Goal: Information Seeking & Learning: Learn about a topic

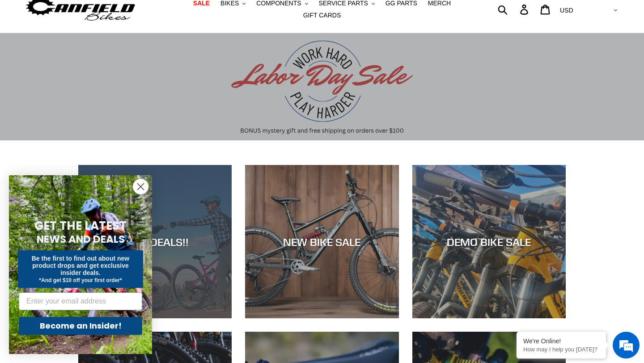
scroll to position [34, 0]
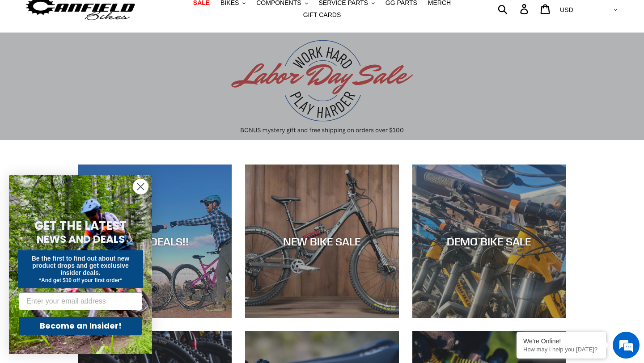
click at [140, 192] on circle "Close dialog" at bounding box center [140, 186] width 15 height 15
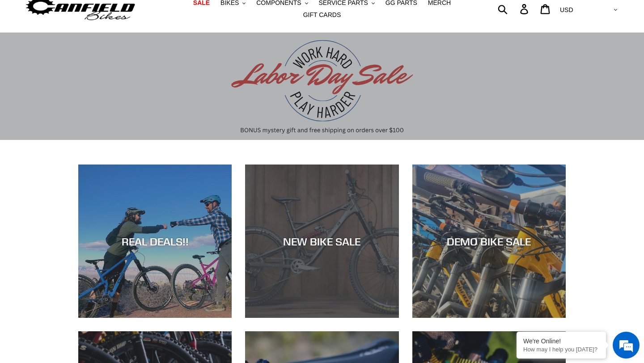
click at [312, 244] on div "NEW BIKE SALE" at bounding box center [322, 241] width 154 height 13
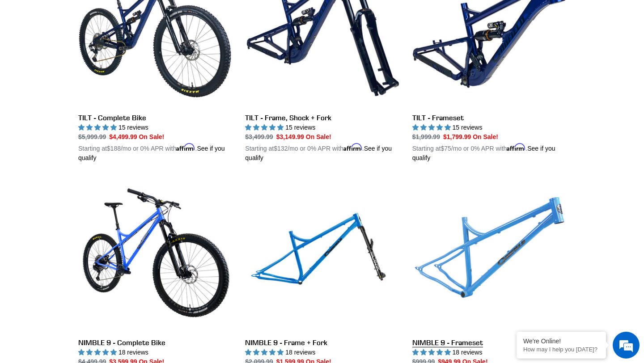
scroll to position [1173, 0]
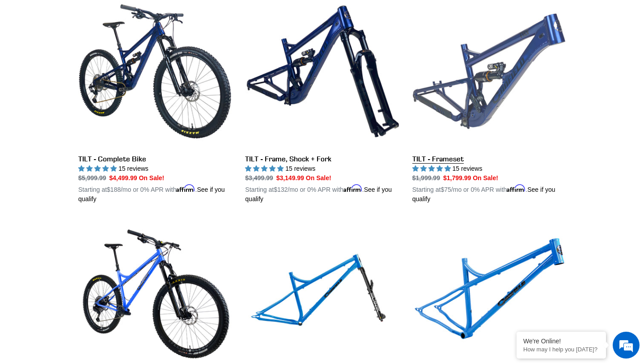
click at [454, 156] on link "TILT - Frameset" at bounding box center [490, 99] width 154 height 209
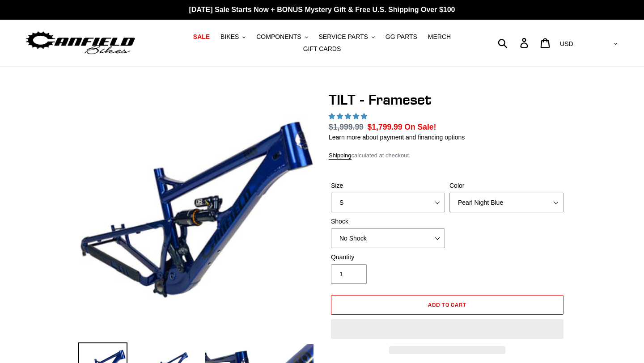
select select "highest-rating"
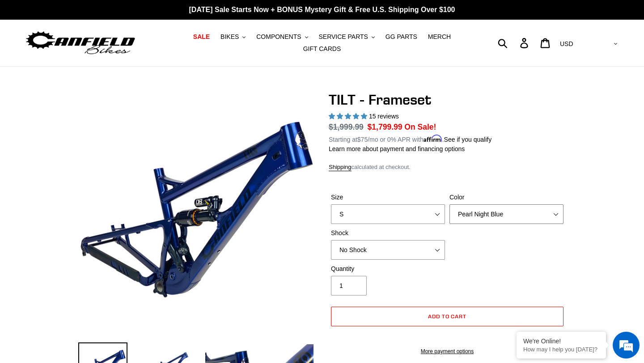
click at [469, 215] on select "Pearl Night Blue Stealth Silver" at bounding box center [507, 215] width 114 height 20
select select "Stealth Silver"
click at [450, 205] on select "Pearl Night Blue Stealth Silver" at bounding box center [507, 215] width 114 height 20
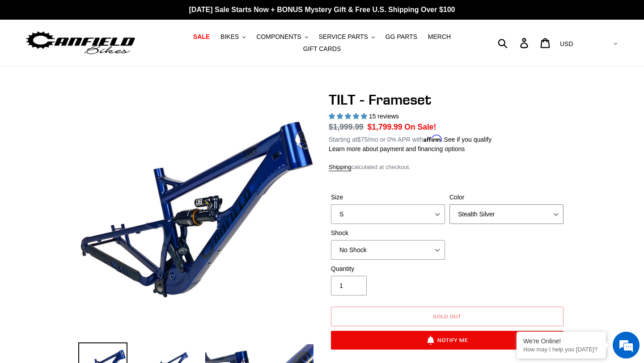
click at [468, 216] on select "Pearl Night Blue Stealth Silver" at bounding box center [507, 215] width 114 height 20
click at [450, 205] on select "Pearl Night Blue Stealth Silver" at bounding box center [507, 215] width 114 height 20
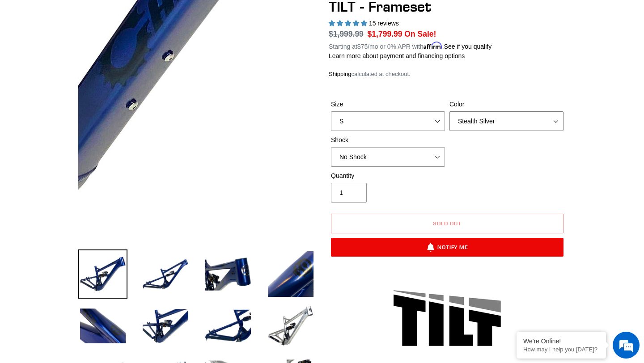
scroll to position [99, 0]
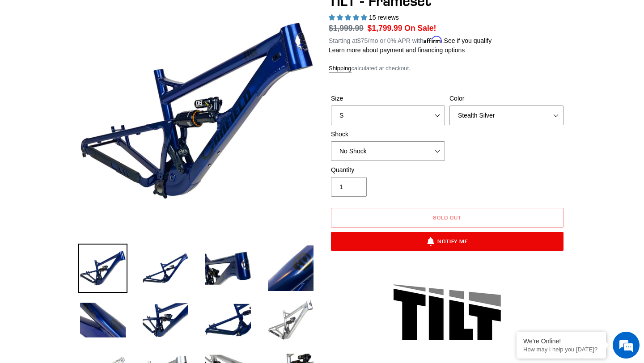
click at [286, 322] on img at bounding box center [290, 320] width 49 height 49
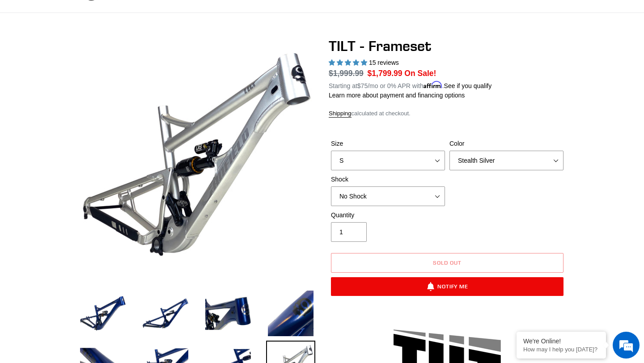
scroll to position [0, 0]
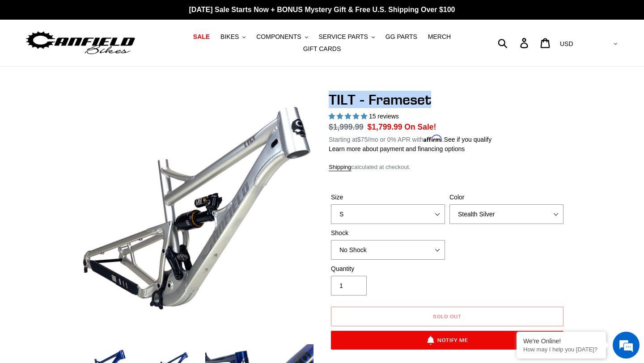
drag, startPoint x: 436, startPoint y: 100, endPoint x: 330, endPoint y: 100, distance: 106.1
click at [330, 100] on h1 "TILT - Frameset" at bounding box center [447, 99] width 237 height 17
copy h1 "TILT - Frameset"
